Goal: Transaction & Acquisition: Purchase product/service

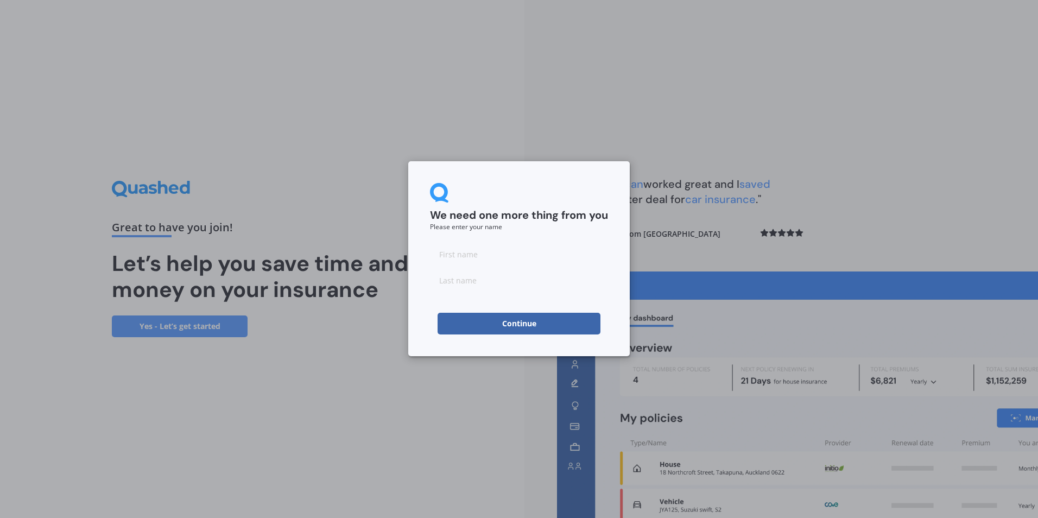
click at [504, 258] on input at bounding box center [519, 254] width 178 height 22
type input "Edge"
type input "Life"
click at [540, 315] on button "Continue" at bounding box center [519, 324] width 163 height 22
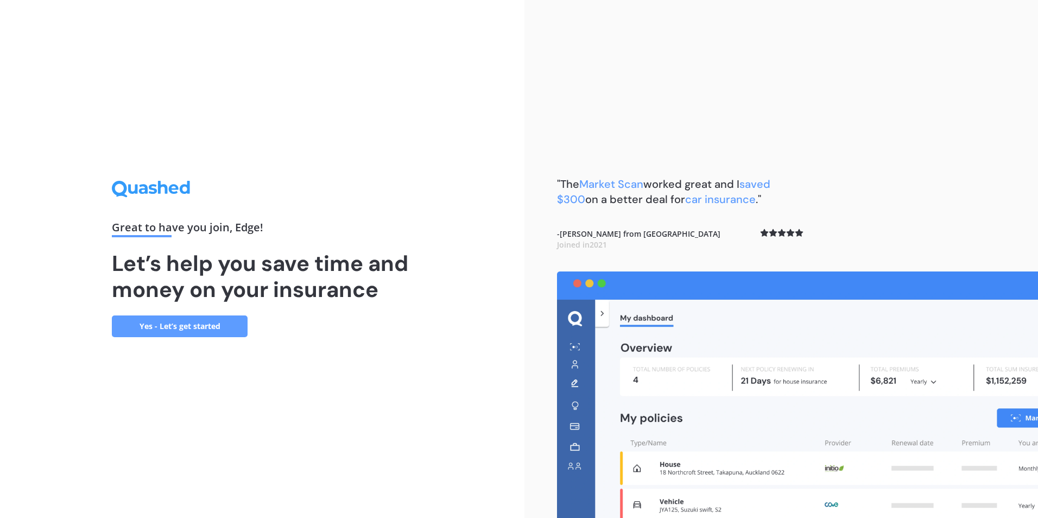
click at [230, 326] on link "Yes - Let’s get started" at bounding box center [180, 326] width 136 height 22
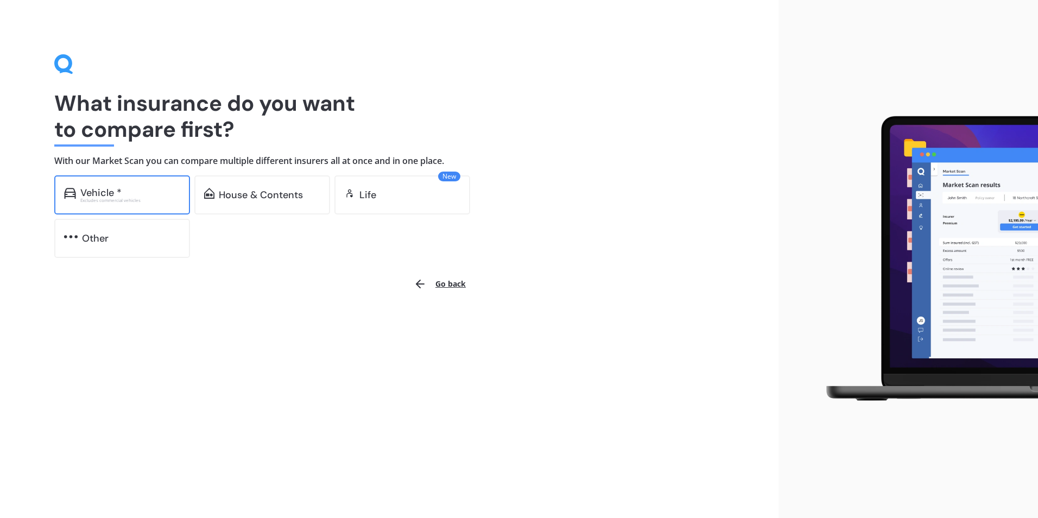
click at [125, 206] on div "Vehicle * Excludes commercial vehicles" at bounding box center [122, 194] width 136 height 39
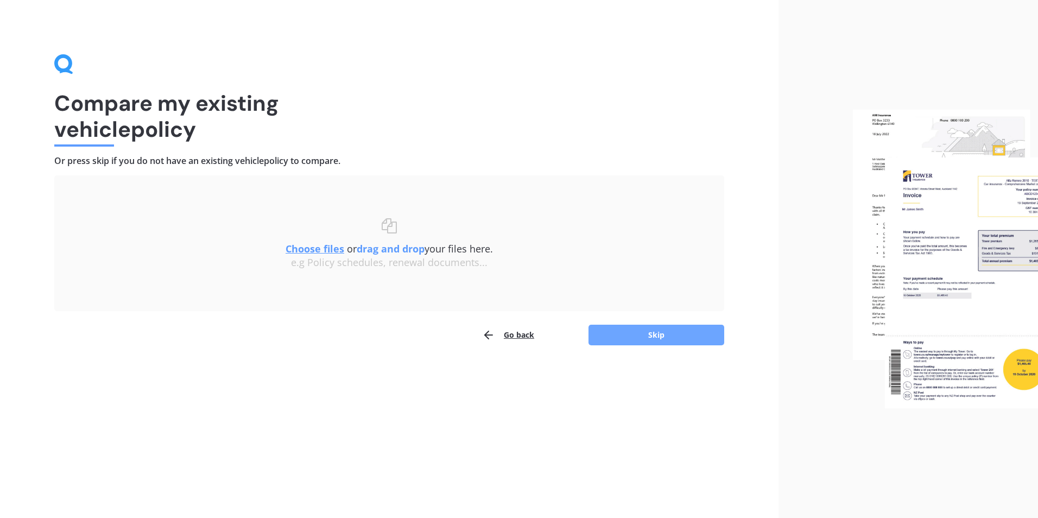
click at [660, 332] on button "Skip" at bounding box center [656, 335] width 136 height 21
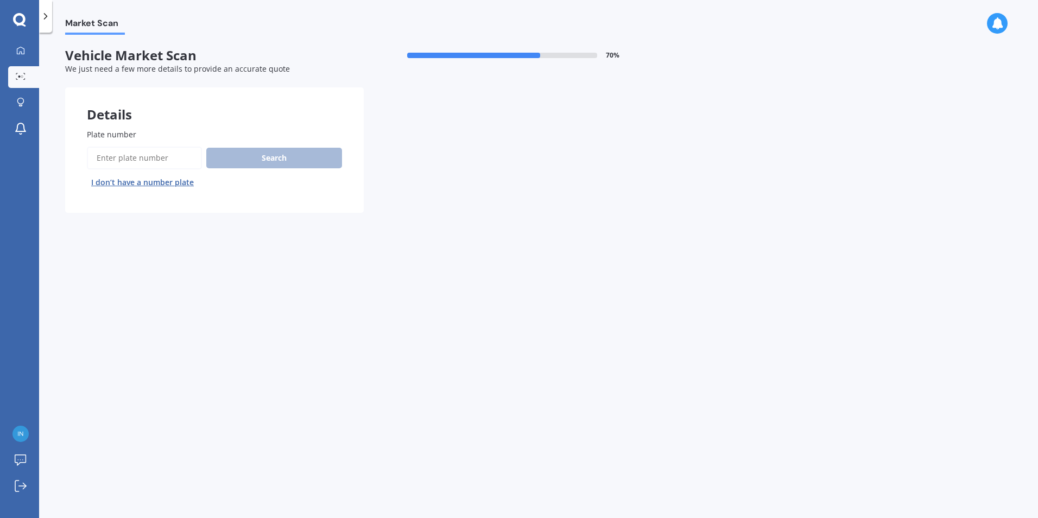
click at [121, 155] on input "Plate number" at bounding box center [144, 158] width 115 height 23
type input "LUU619"
click at [270, 160] on button "Search" at bounding box center [274, 158] width 136 height 21
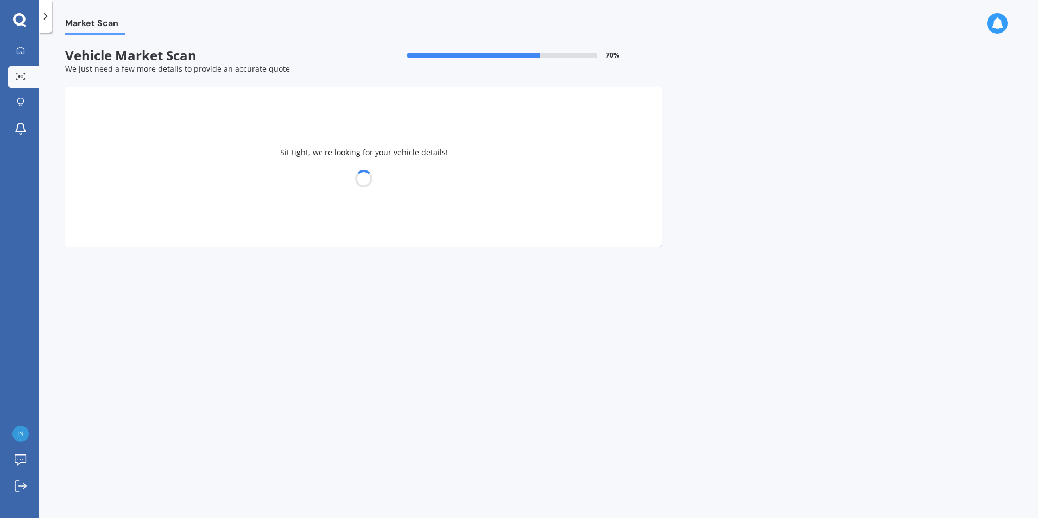
select select "HOLDEN"
select select "ASTRA"
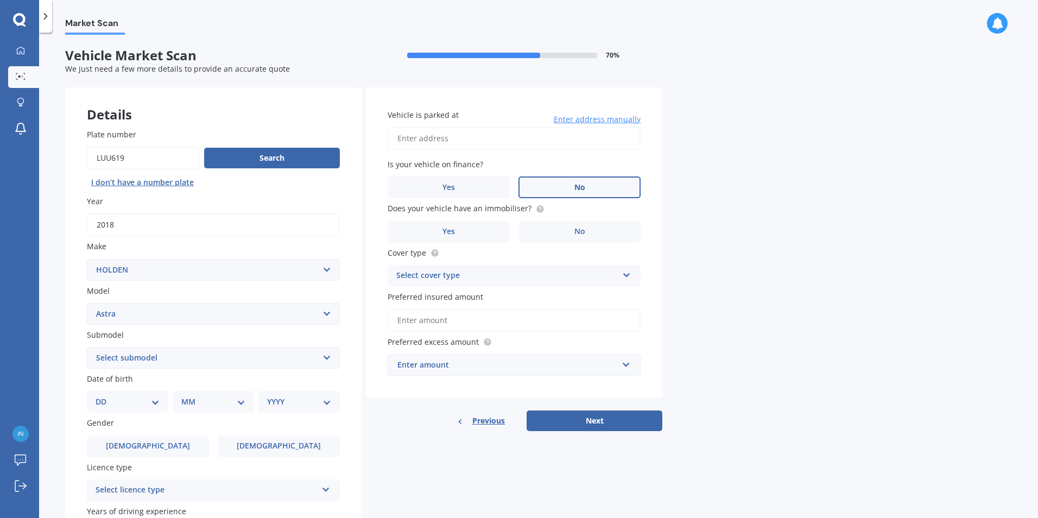
click at [538, 190] on label "No" at bounding box center [579, 187] width 122 height 22
click at [0, 0] on input "No" at bounding box center [0, 0] width 0 height 0
click at [562, 228] on label "No" at bounding box center [579, 232] width 122 height 22
click at [0, 0] on input "No" at bounding box center [0, 0] width 0 height 0
click at [457, 281] on div "Select cover type" at bounding box center [506, 275] width 221 height 13
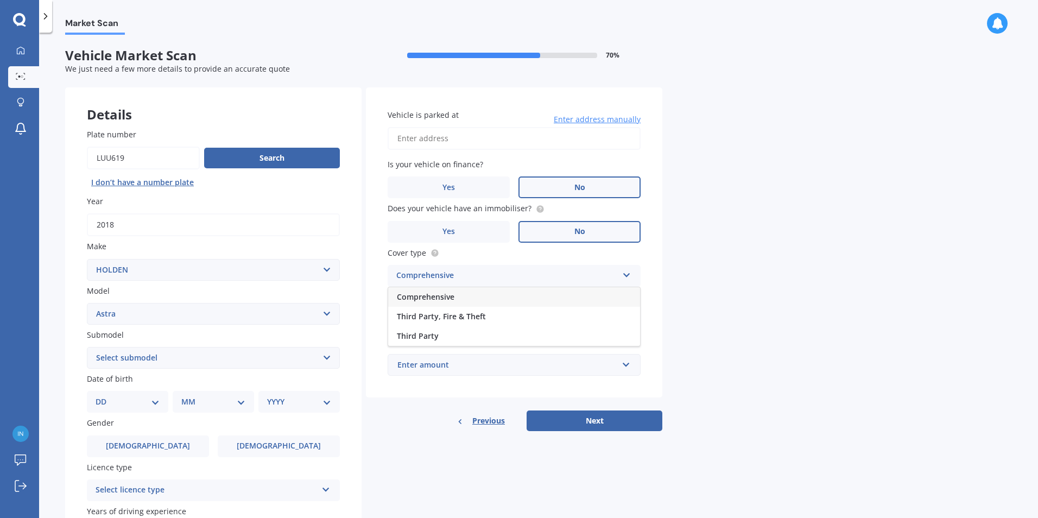
click at [460, 299] on div "Comprehensive" at bounding box center [514, 297] width 252 height 20
click at [459, 318] on input "Preferred insured amount" at bounding box center [514, 320] width 253 height 23
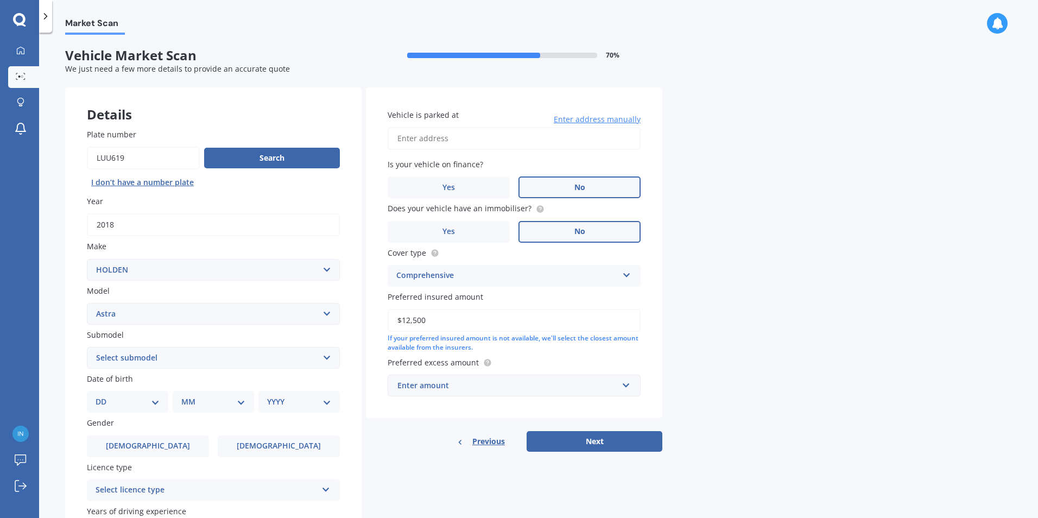
scroll to position [54, 0]
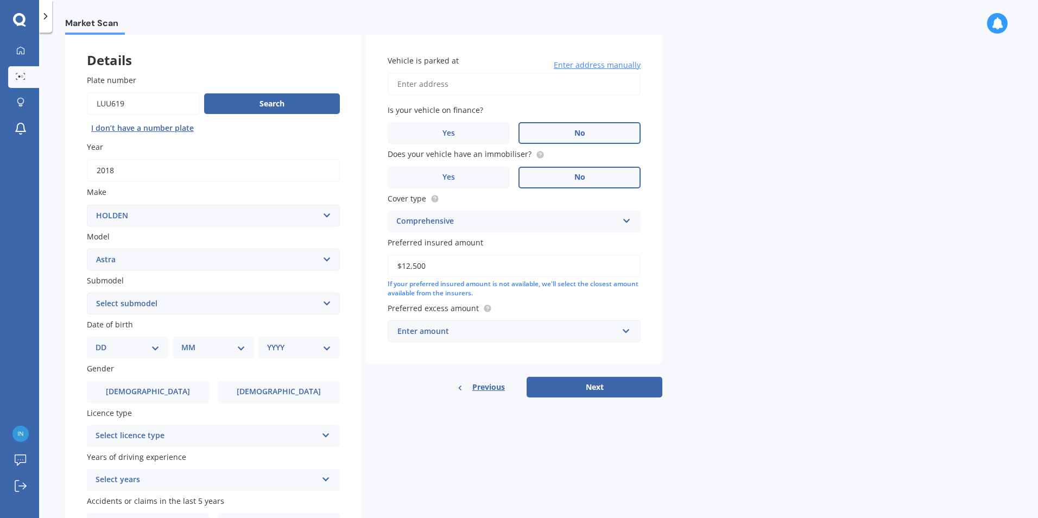
type input "$12,500"
click at [548, 334] on div "Enter amount" at bounding box center [507, 331] width 220 height 12
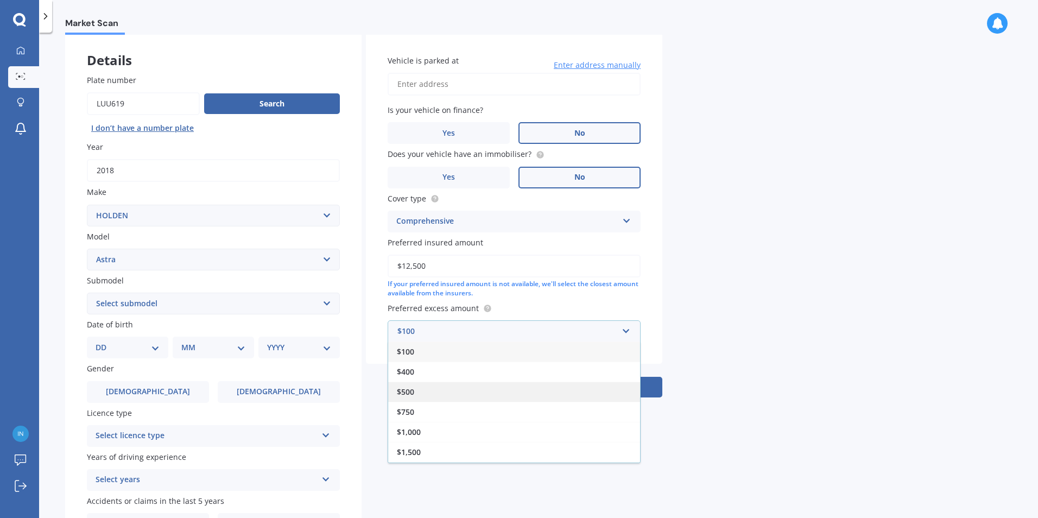
click at [519, 387] on div "$500" at bounding box center [514, 392] width 252 height 20
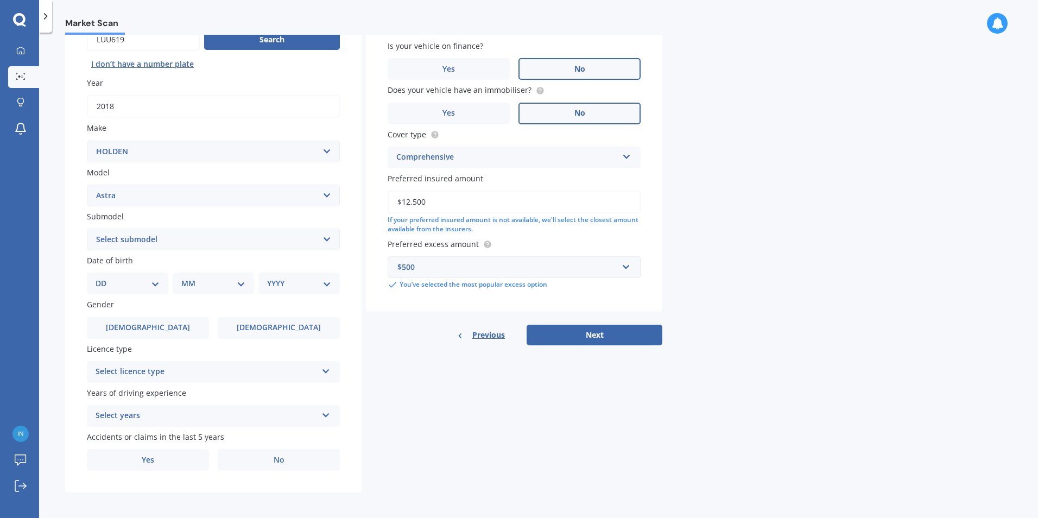
scroll to position [121, 0]
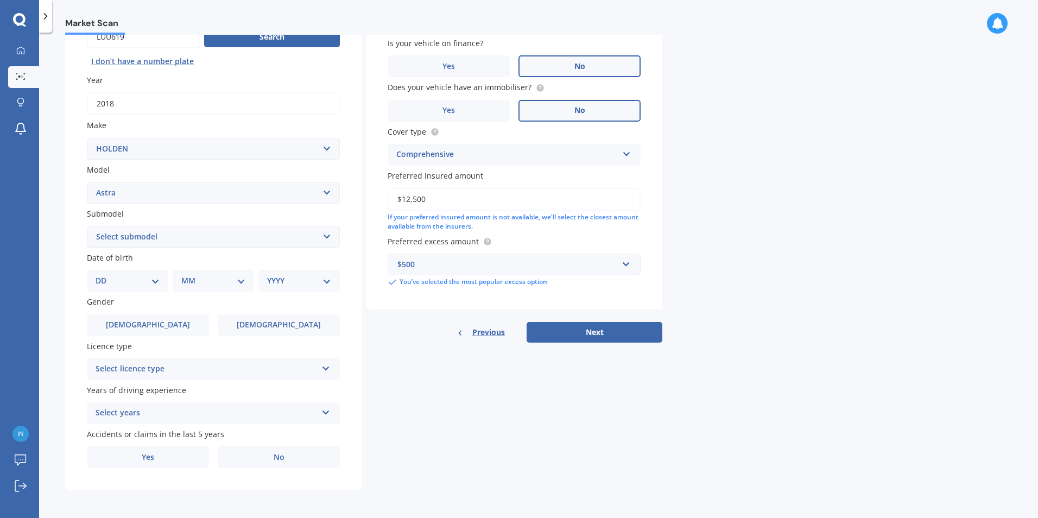
click at [216, 416] on div "Select years" at bounding box center [206, 413] width 221 height 13
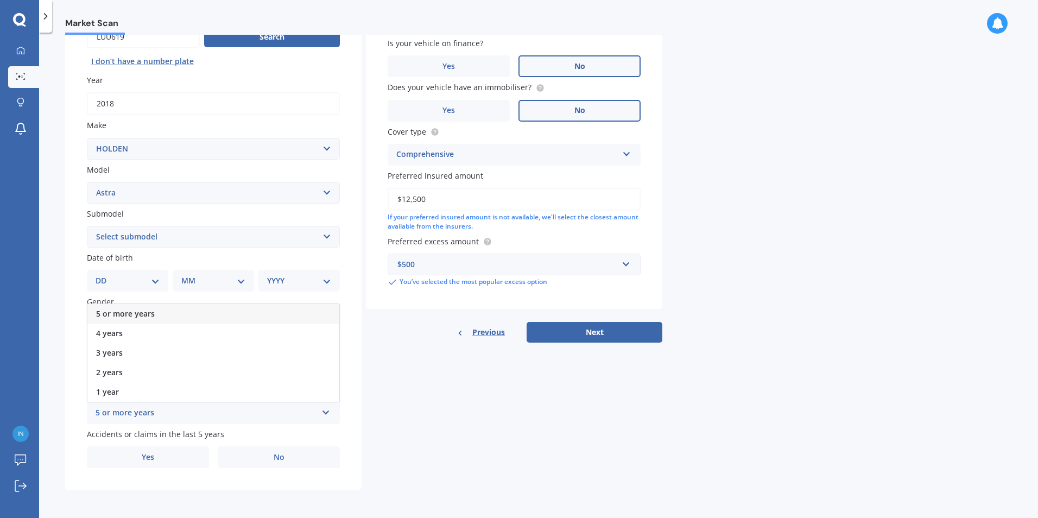
click at [414, 375] on div "Details Plate number Search I don’t have a number plate Year [DATE] Make Select…" at bounding box center [363, 228] width 597 height 524
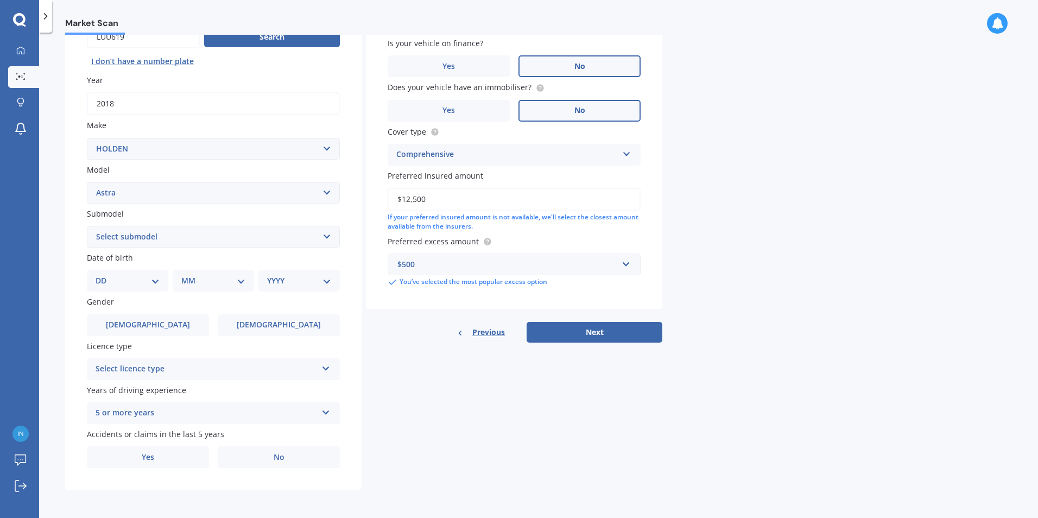
click at [234, 411] on div "5 or more years" at bounding box center [206, 413] width 221 height 13
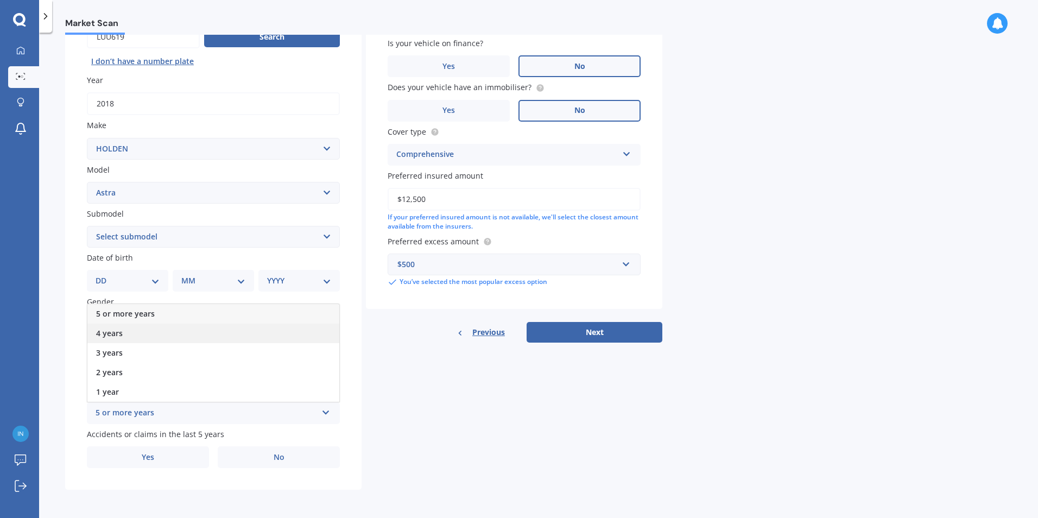
click at [186, 337] on div "4 years" at bounding box center [213, 334] width 252 height 20
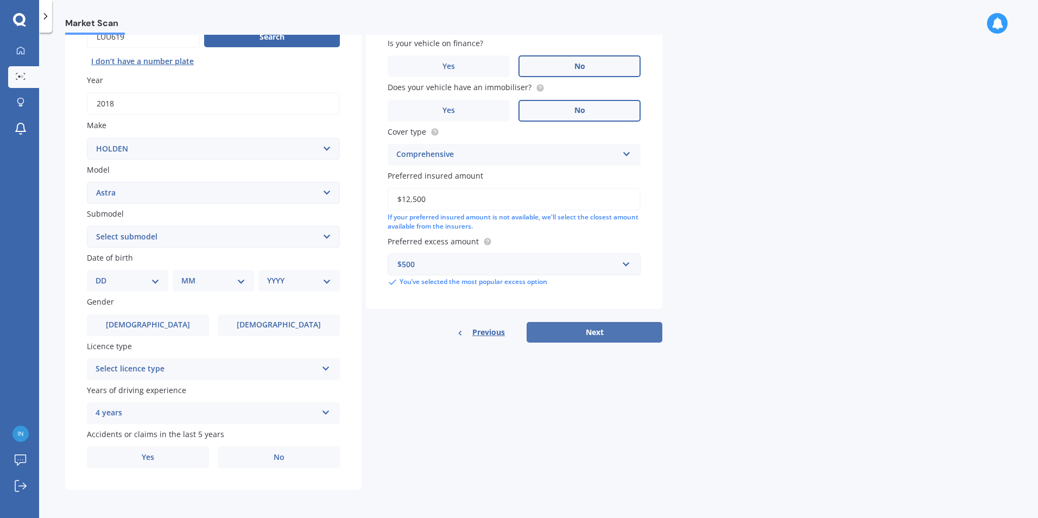
click at [576, 330] on button "Next" at bounding box center [595, 332] width 136 height 21
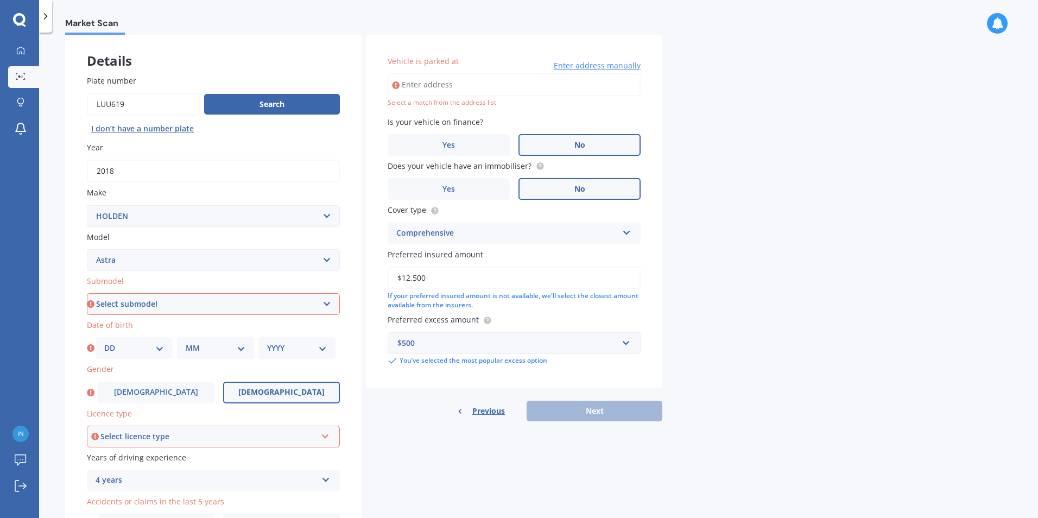
scroll to position [54, 0]
click at [233, 438] on div "Select licence type" at bounding box center [208, 436] width 216 height 12
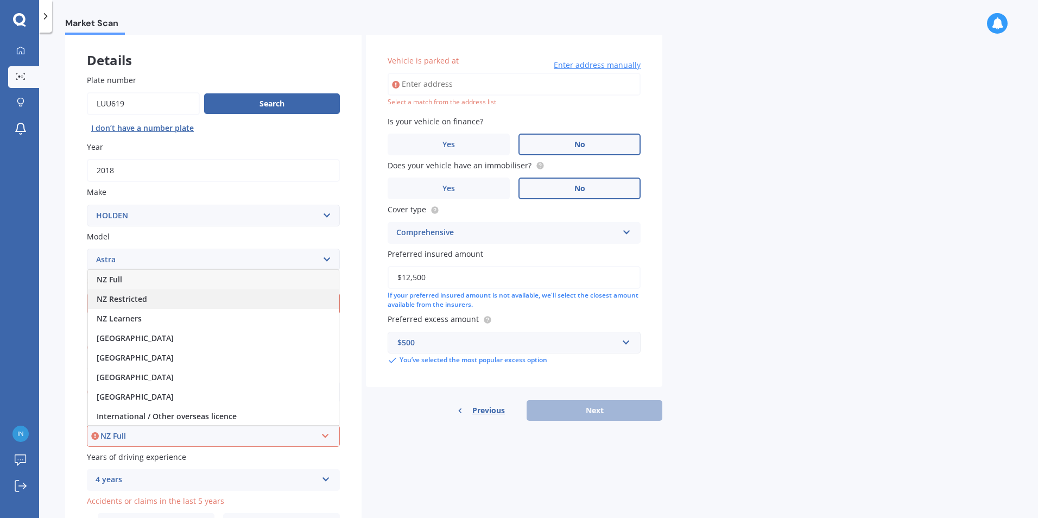
click at [147, 295] on div "NZ Restricted" at bounding box center [213, 299] width 251 height 20
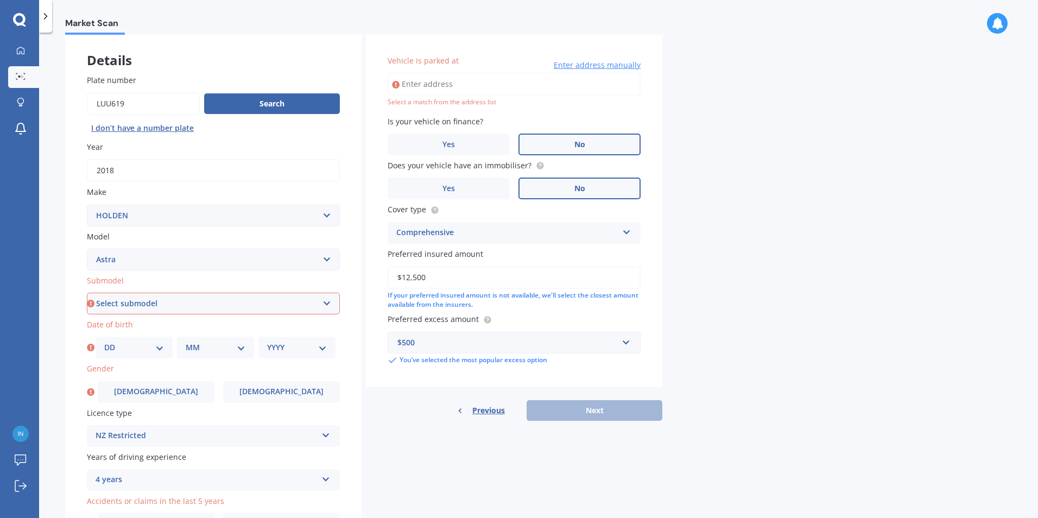
click at [451, 86] on input "Vehicle is parked at" at bounding box center [514, 84] width 253 height 23
type input "[STREET_ADDRESS][PERSON_NAME]"
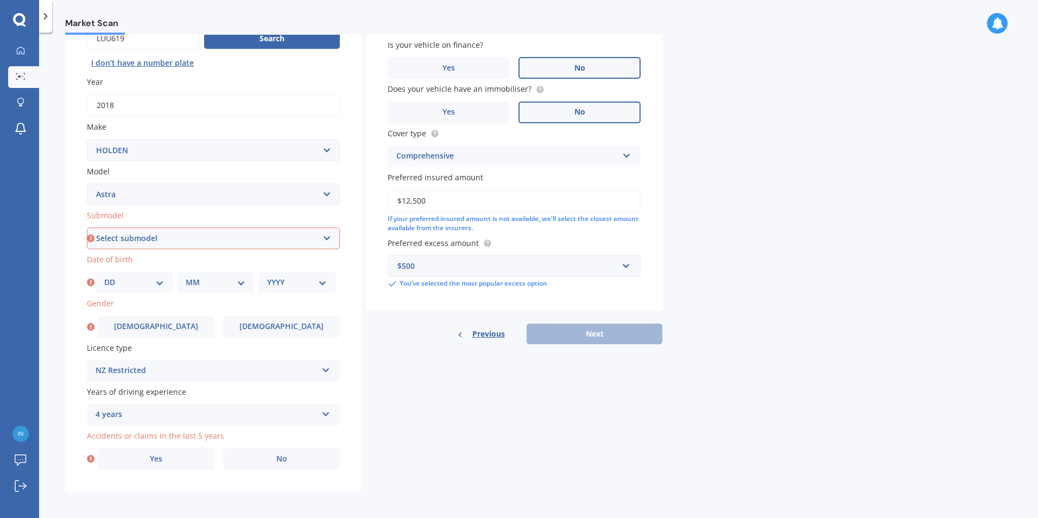
scroll to position [121, 0]
click at [277, 453] on span "No" at bounding box center [281, 457] width 11 height 9
click at [0, 0] on input "No" at bounding box center [0, 0] width 0 height 0
click at [130, 241] on select "Select submodel (All other) CD CDI Diesel Turbo CDT i Diesel Turbo CDX City Con…" at bounding box center [213, 237] width 253 height 22
select select "LT"
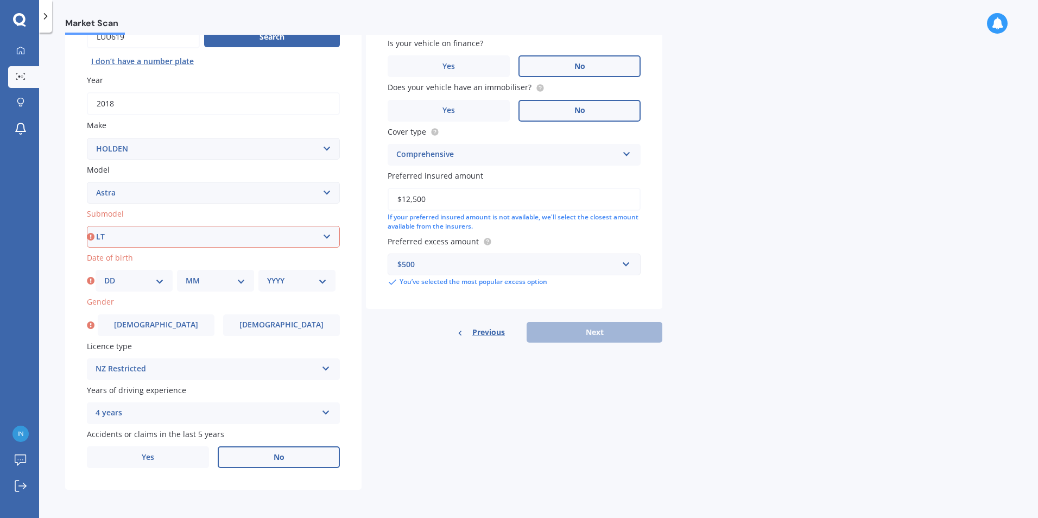
click at [87, 226] on select "Select submodel (All other) CD CDI Diesel Turbo CDT i Diesel Turbo CDX City Con…" at bounding box center [213, 237] width 253 height 22
click at [125, 281] on select "DD 01 02 03 04 05 06 07 08 09 10 11 12 13 14 15 16 17 18 19 20 21 22 23 24 25 2…" at bounding box center [134, 281] width 60 height 12
select select "17"
click at [104, 275] on select "DD 01 02 03 04 05 06 07 08 09 10 11 12 13 14 15 16 17 18 19 20 21 22 23 24 25 2…" at bounding box center [134, 281] width 60 height 12
click at [194, 274] on div "MM 01 02 03 04 05 06 07 08 09 10 11 12" at bounding box center [215, 281] width 77 height 22
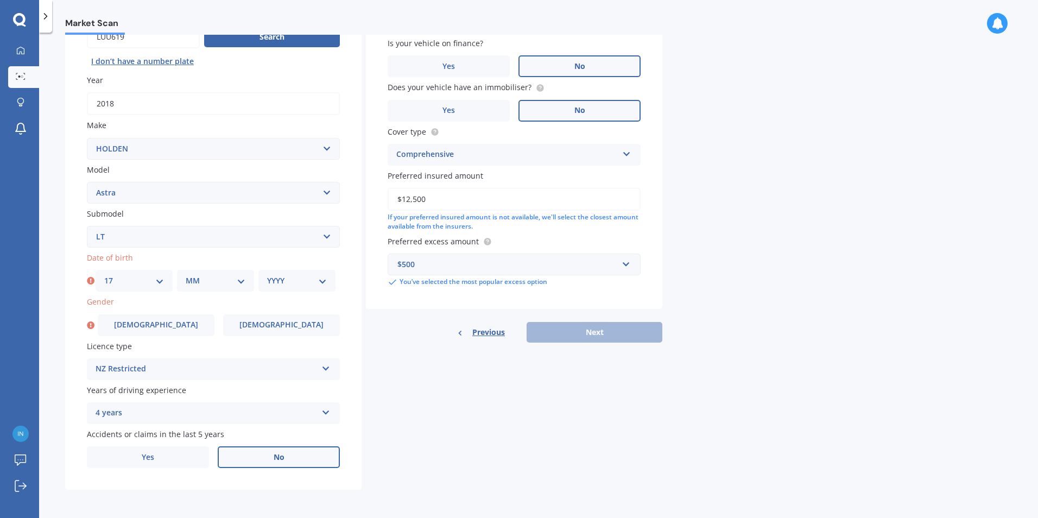
click at [196, 278] on select "MM 01 02 03 04 05 06 07 08 09 10 11 12" at bounding box center [216, 281] width 60 height 12
select select "05"
click at [186, 275] on select "MM 01 02 03 04 05 06 07 08 09 10 11 12" at bounding box center [216, 281] width 60 height 12
click at [289, 280] on select "YYYY 2025 2024 2023 2022 2021 2020 2019 2018 2017 2016 2015 2014 2013 2012 2011…" at bounding box center [297, 281] width 60 height 12
select select "2002"
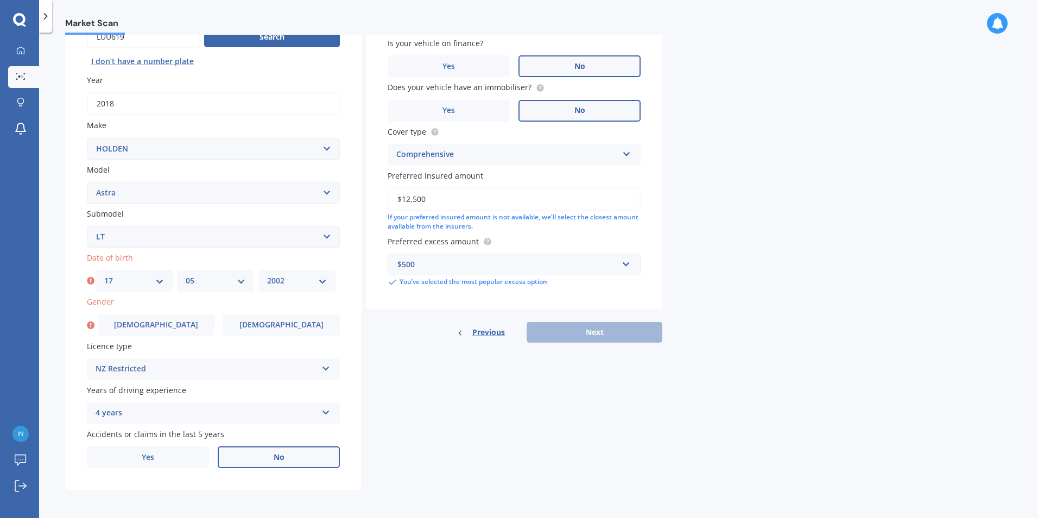
click at [267, 275] on select "YYYY 2025 2024 2023 2022 2021 2020 2019 2018 2017 2016 2015 2014 2013 2012 2011…" at bounding box center [297, 281] width 60 height 12
click at [250, 319] on label "[DEMOGRAPHIC_DATA]" at bounding box center [281, 325] width 117 height 22
click at [0, 0] on input "[DEMOGRAPHIC_DATA]" at bounding box center [0, 0] width 0 height 0
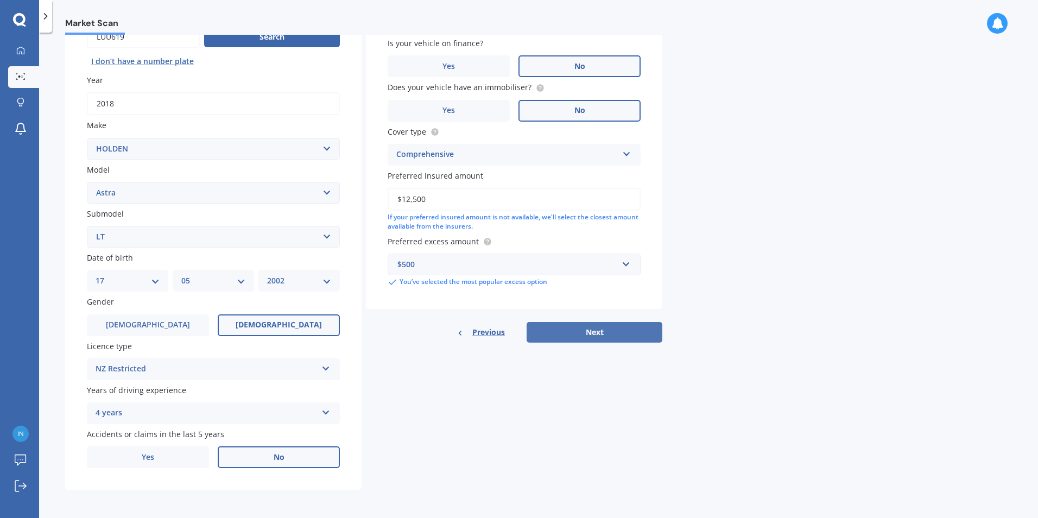
click at [585, 334] on button "Next" at bounding box center [595, 332] width 136 height 21
select select "17"
select select "05"
select select "2002"
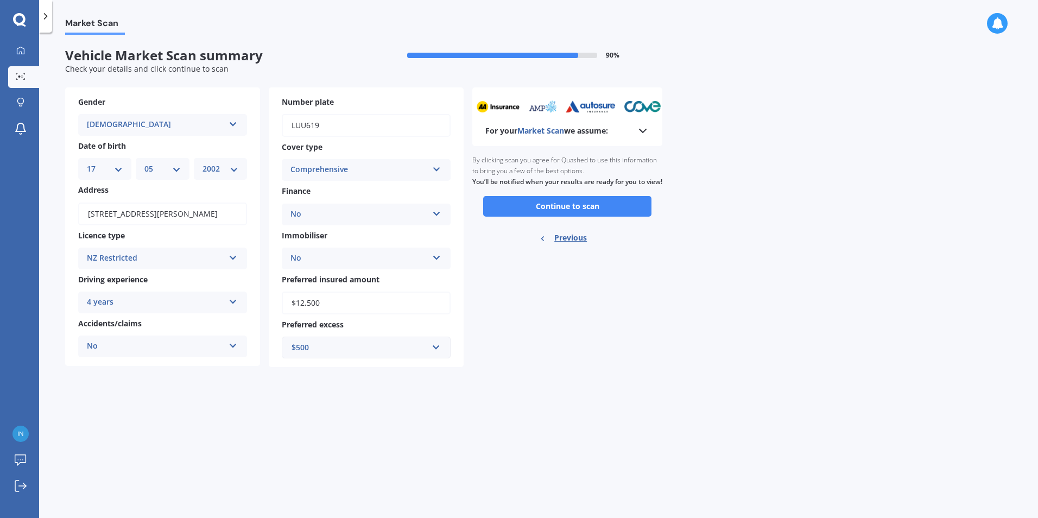
scroll to position [0, 0]
click at [562, 217] on button "Continue to scan" at bounding box center [567, 206] width 168 height 21
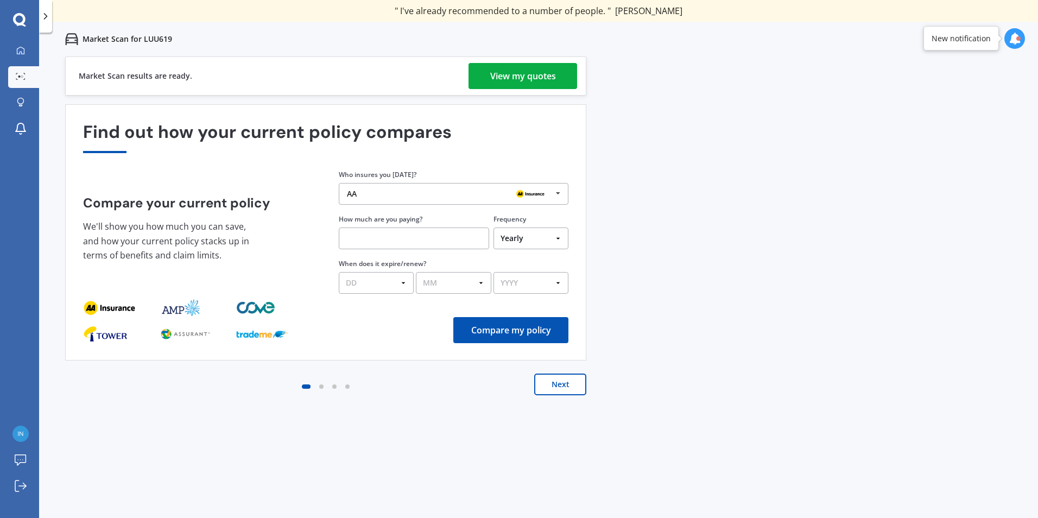
click at [495, 71] on div "View my quotes" at bounding box center [523, 76] width 66 height 26
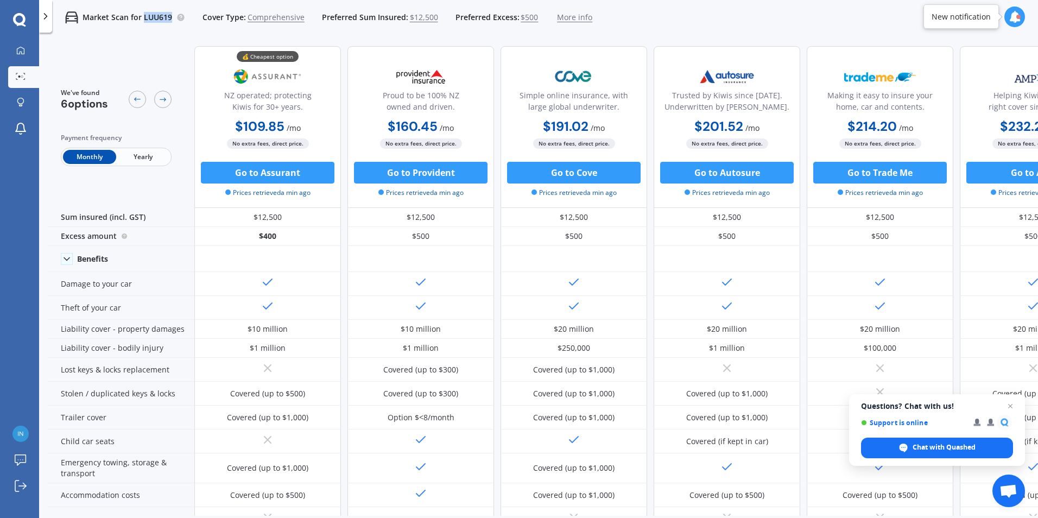
drag, startPoint x: 144, startPoint y: 17, endPoint x: 195, endPoint y: 15, distance: 50.5
click at [195, 15] on div "Market Scan for LUU619 Cover Type: Comprehensive Preferred Sum Insured: $12,500…" at bounding box center [322, 17] width 540 height 35
click at [105, 60] on div "We've found 6 options Payment frequency Monthly Yearly" at bounding box center [121, 127] width 147 height 162
click at [143, 157] on span "Yearly" at bounding box center [142, 157] width 53 height 14
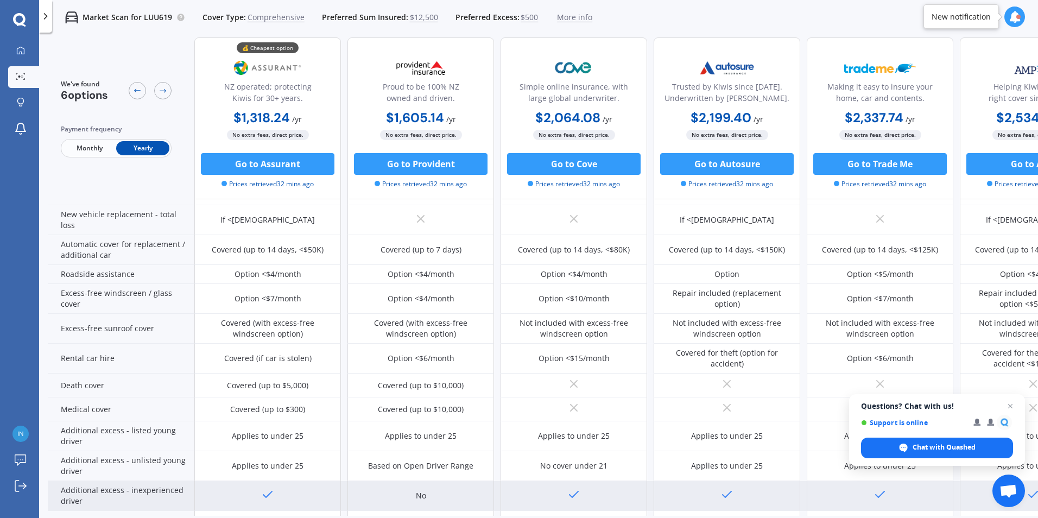
scroll to position [427, 0]
